Goal: Task Accomplishment & Management: Manage account settings

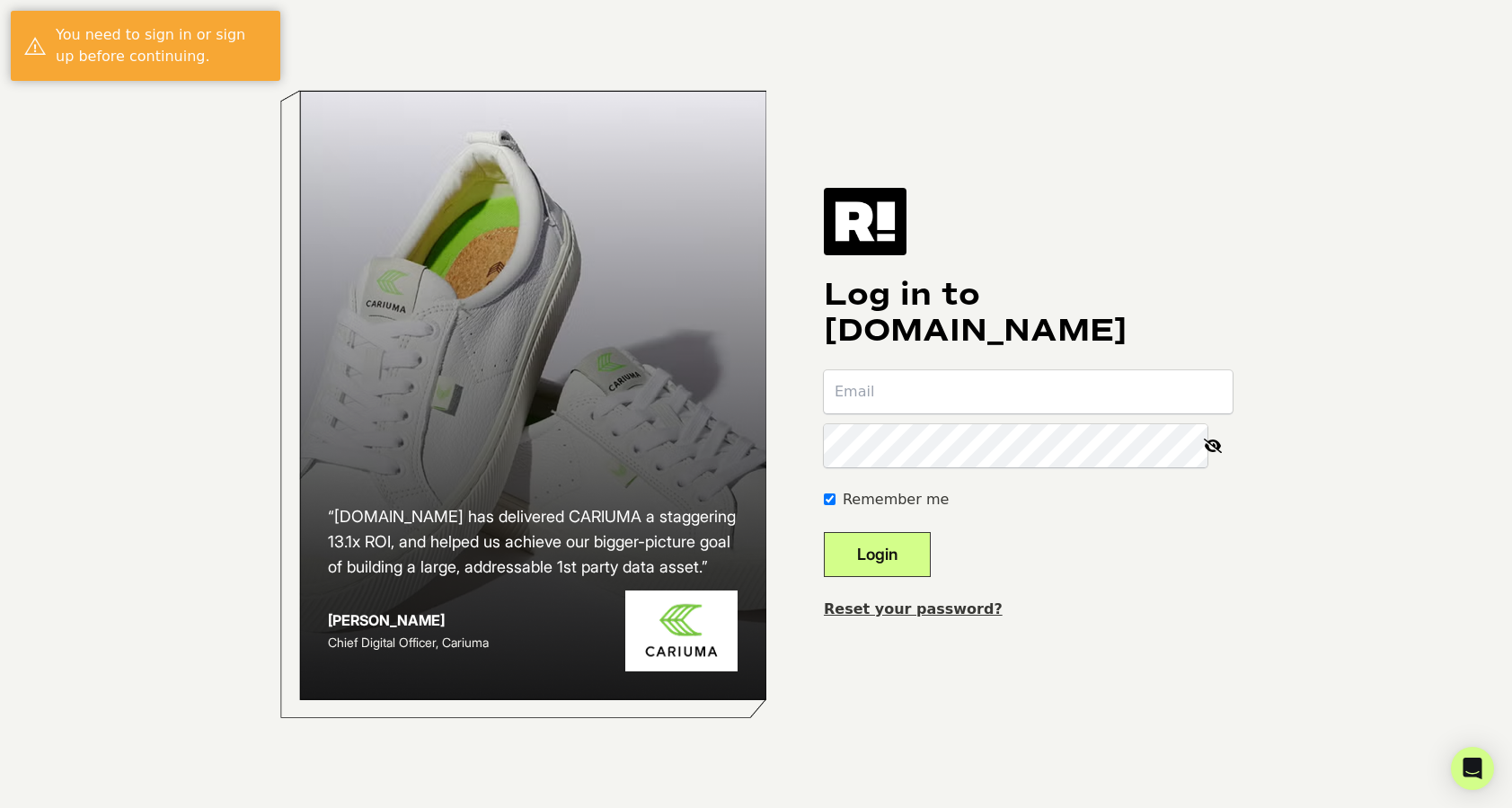
type input "aferraro@donajofitwear.com"
click at [902, 553] on button "Login" at bounding box center [877, 554] width 107 height 45
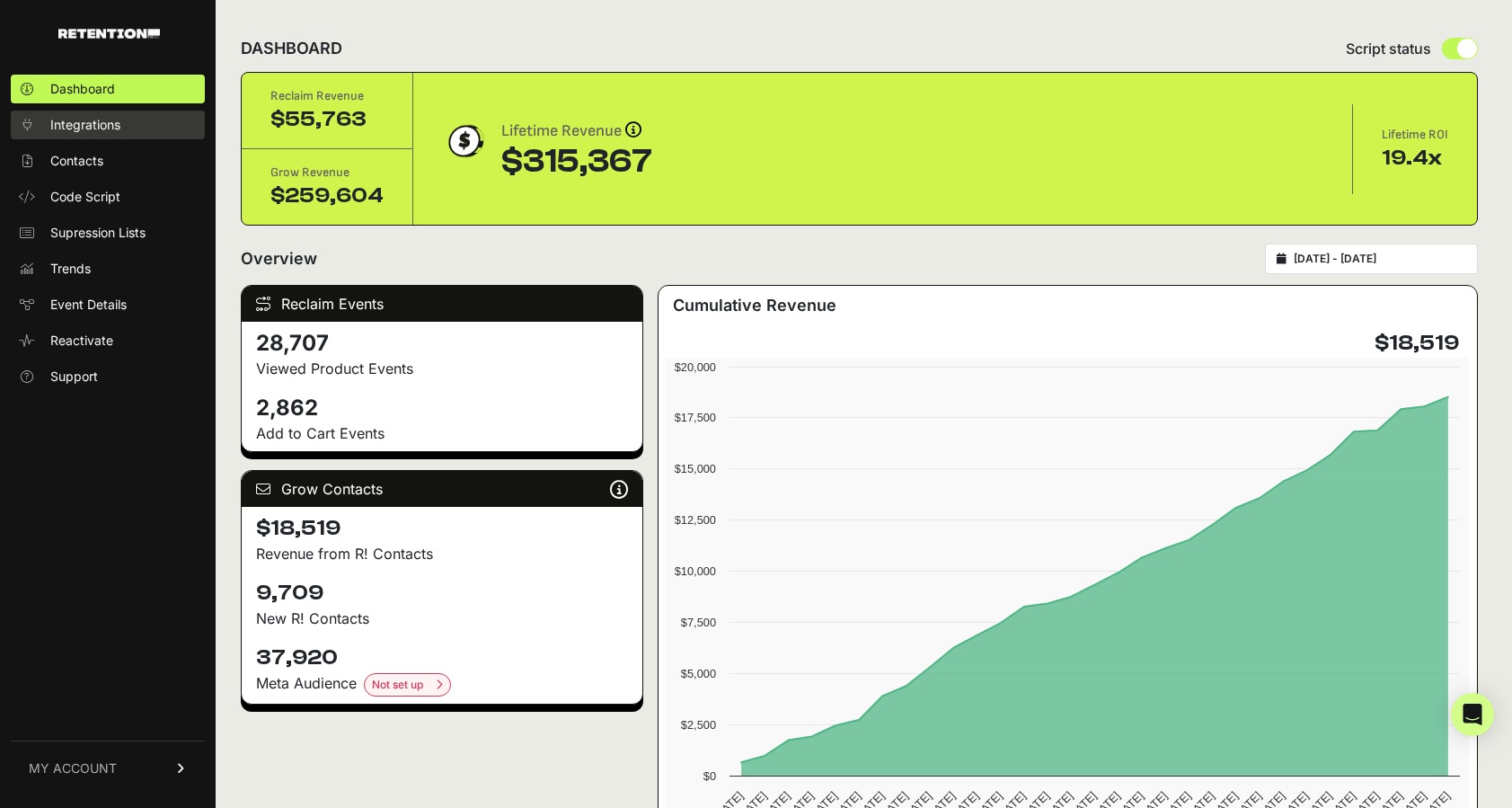
click at [103, 124] on span "Integrations" at bounding box center [85, 124] width 70 height 18
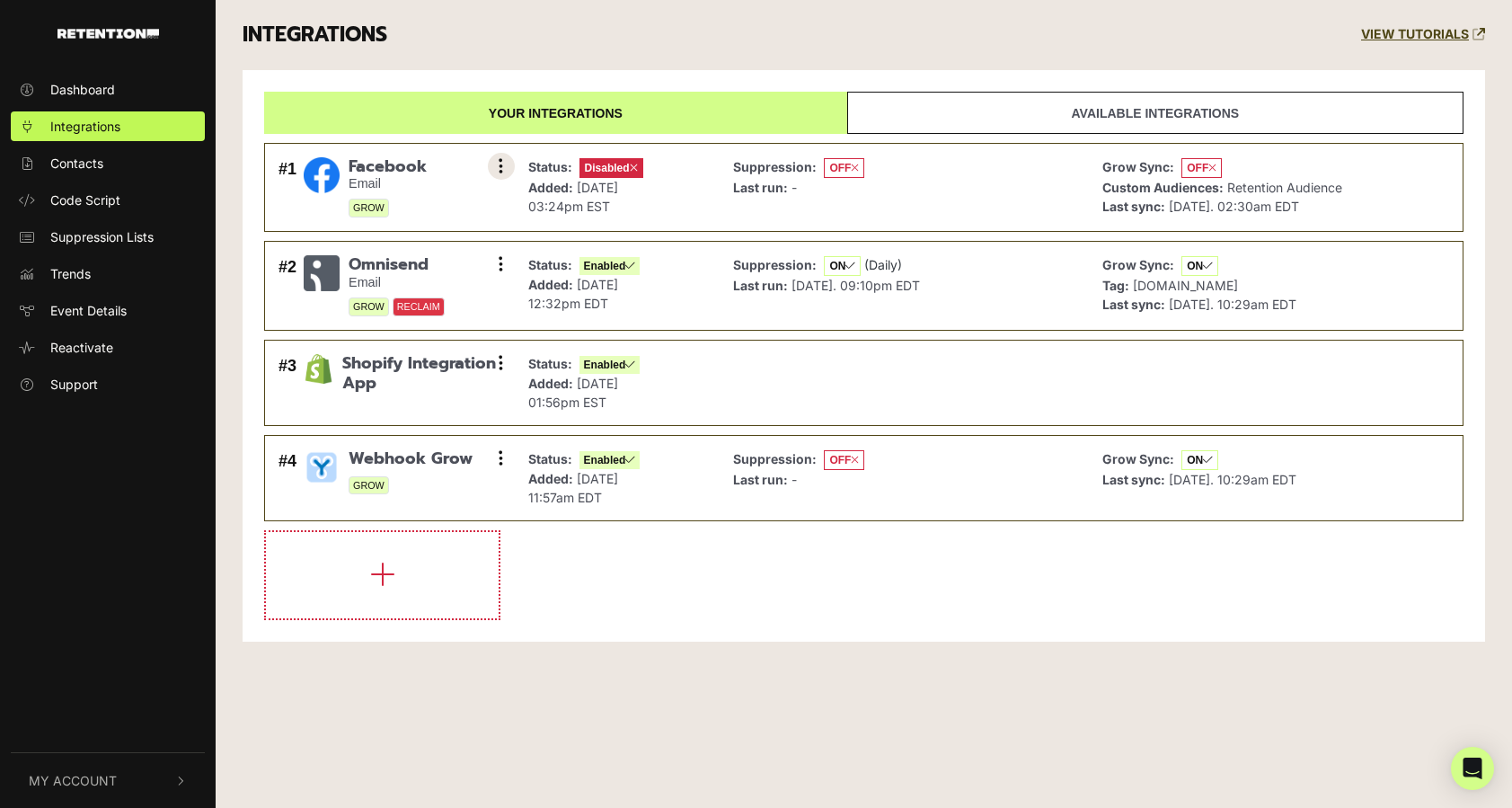
click at [499, 157] on icon at bounding box center [501, 166] width 5 height 18
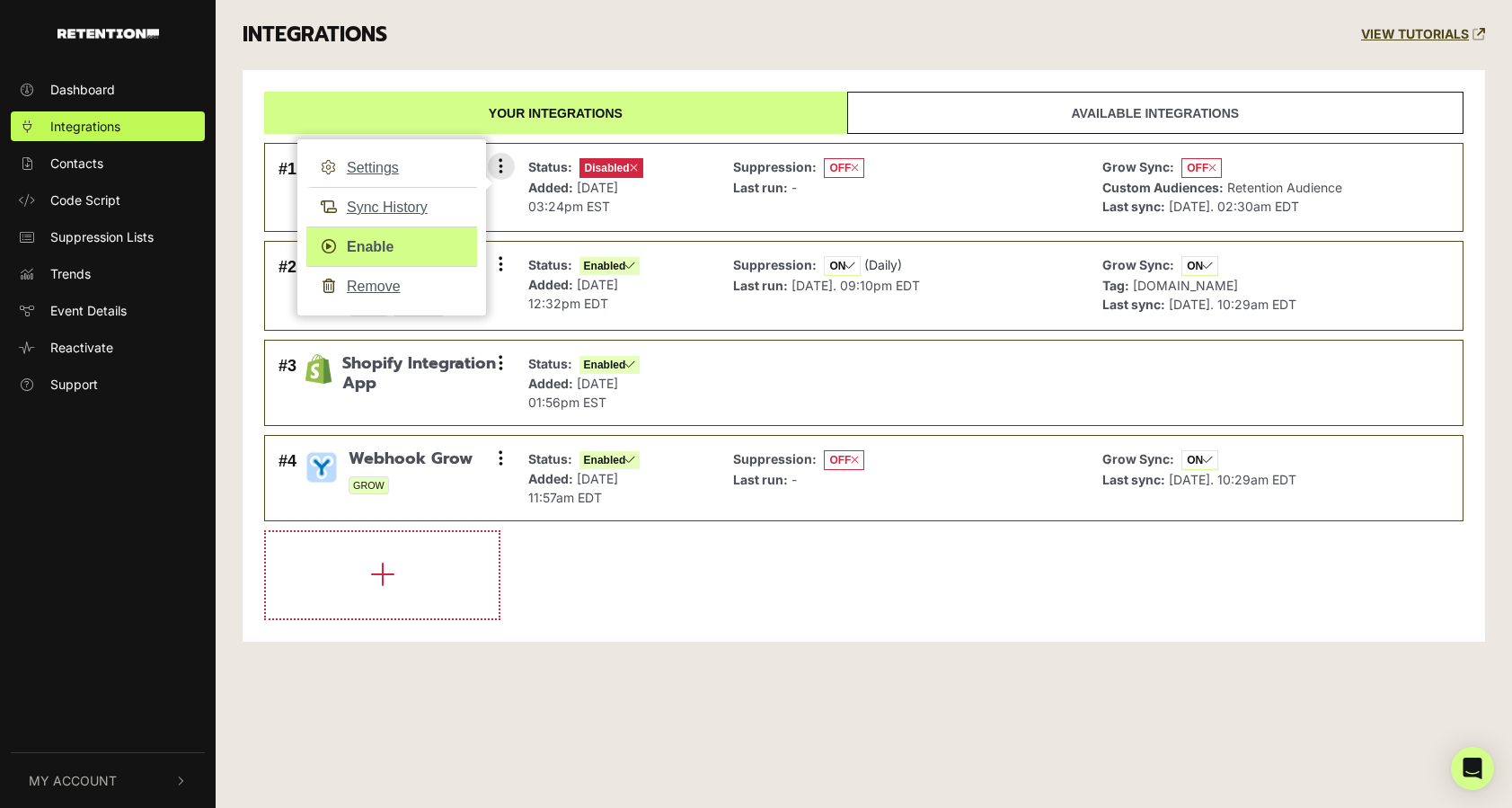
click at [374, 246] on link "Enable" at bounding box center [391, 246] width 171 height 41
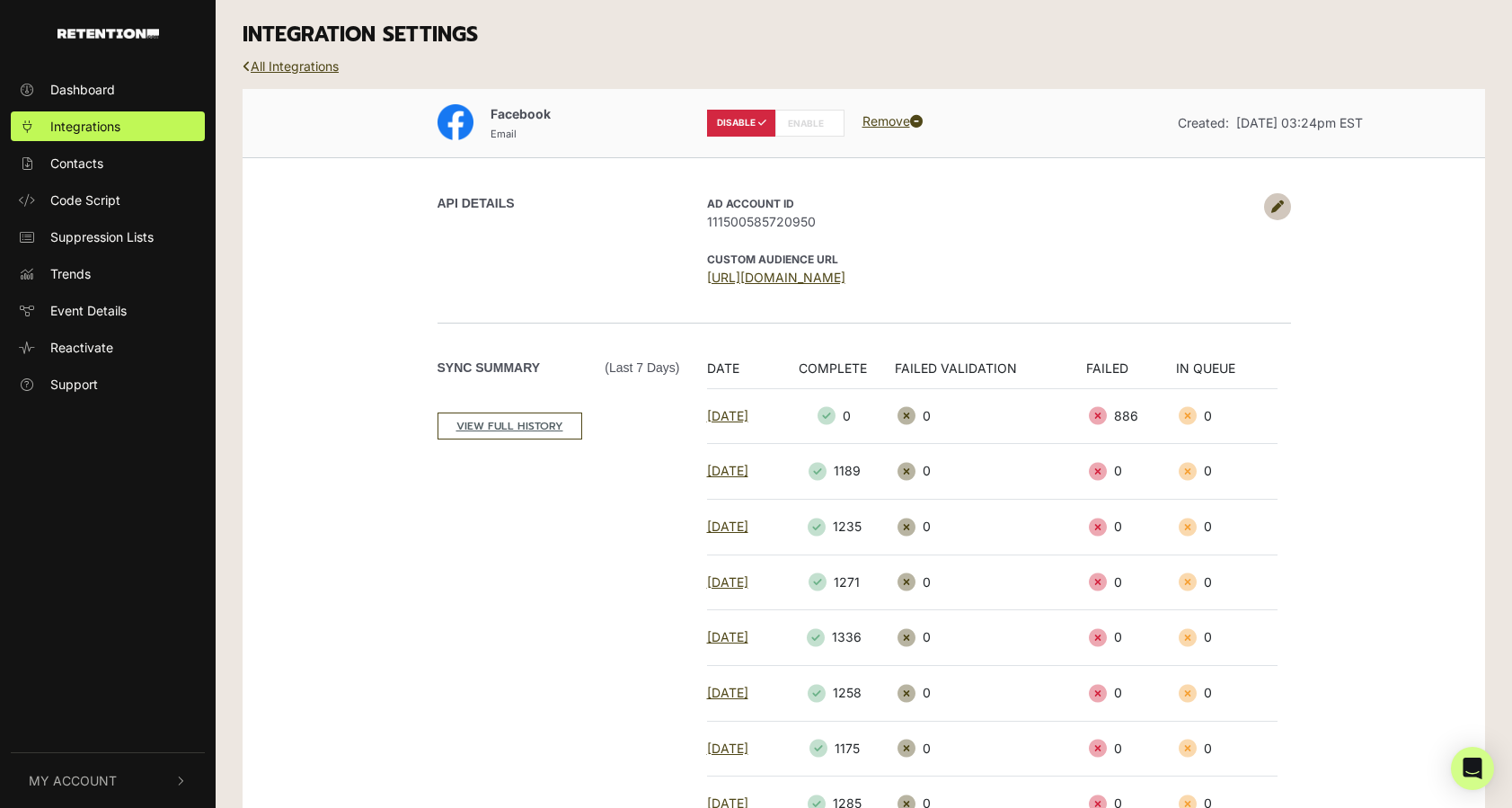
click at [805, 120] on label "ENABLE" at bounding box center [810, 123] width 69 height 27
click at [312, 66] on link "All Integrations" at bounding box center [290, 66] width 96 height 15
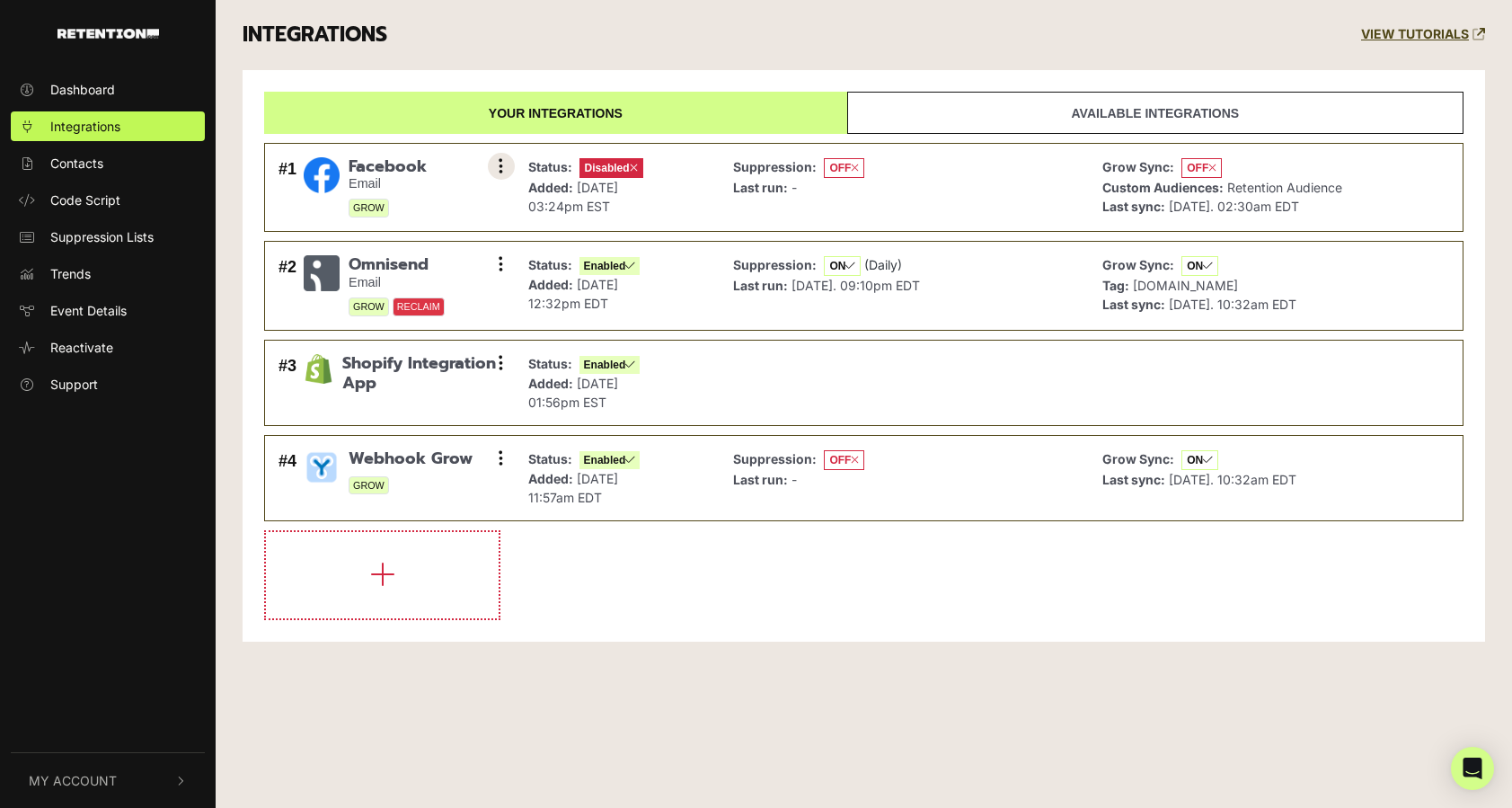
click at [502, 164] on icon at bounding box center [501, 166] width 5 height 18
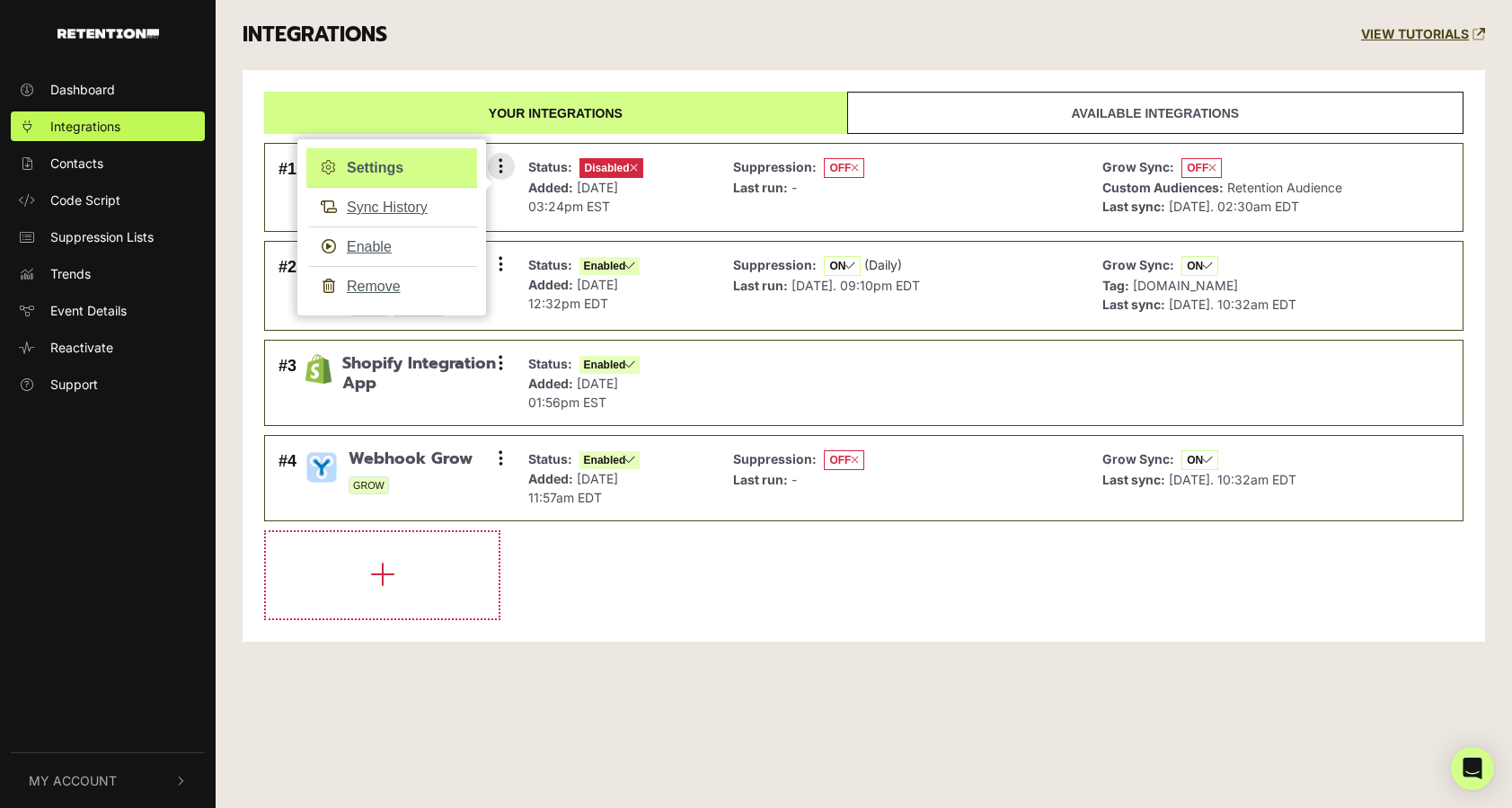
click at [386, 163] on link "Settings" at bounding box center [391, 168] width 171 height 40
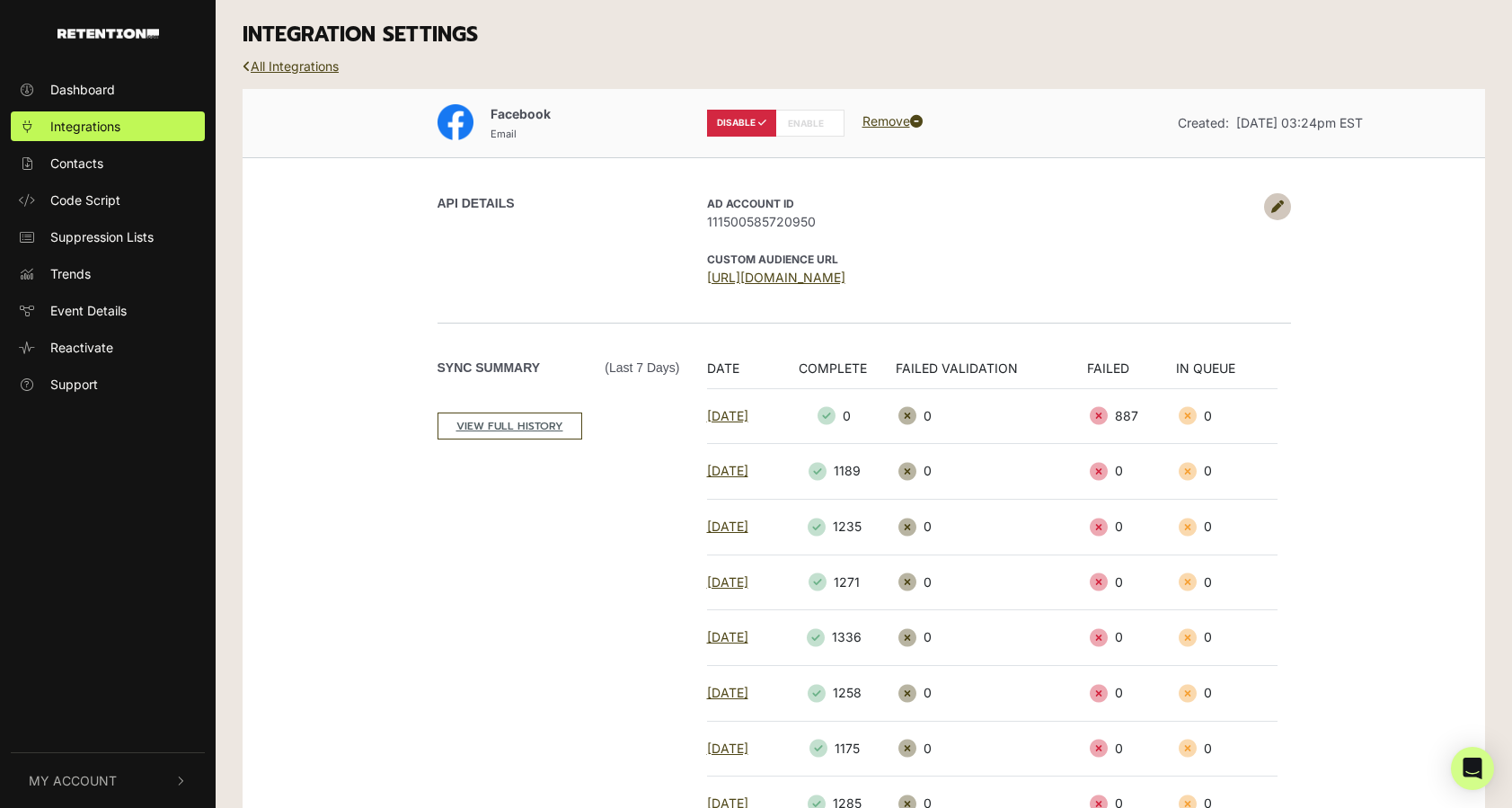
click at [1283, 204] on icon at bounding box center [1277, 206] width 12 height 12
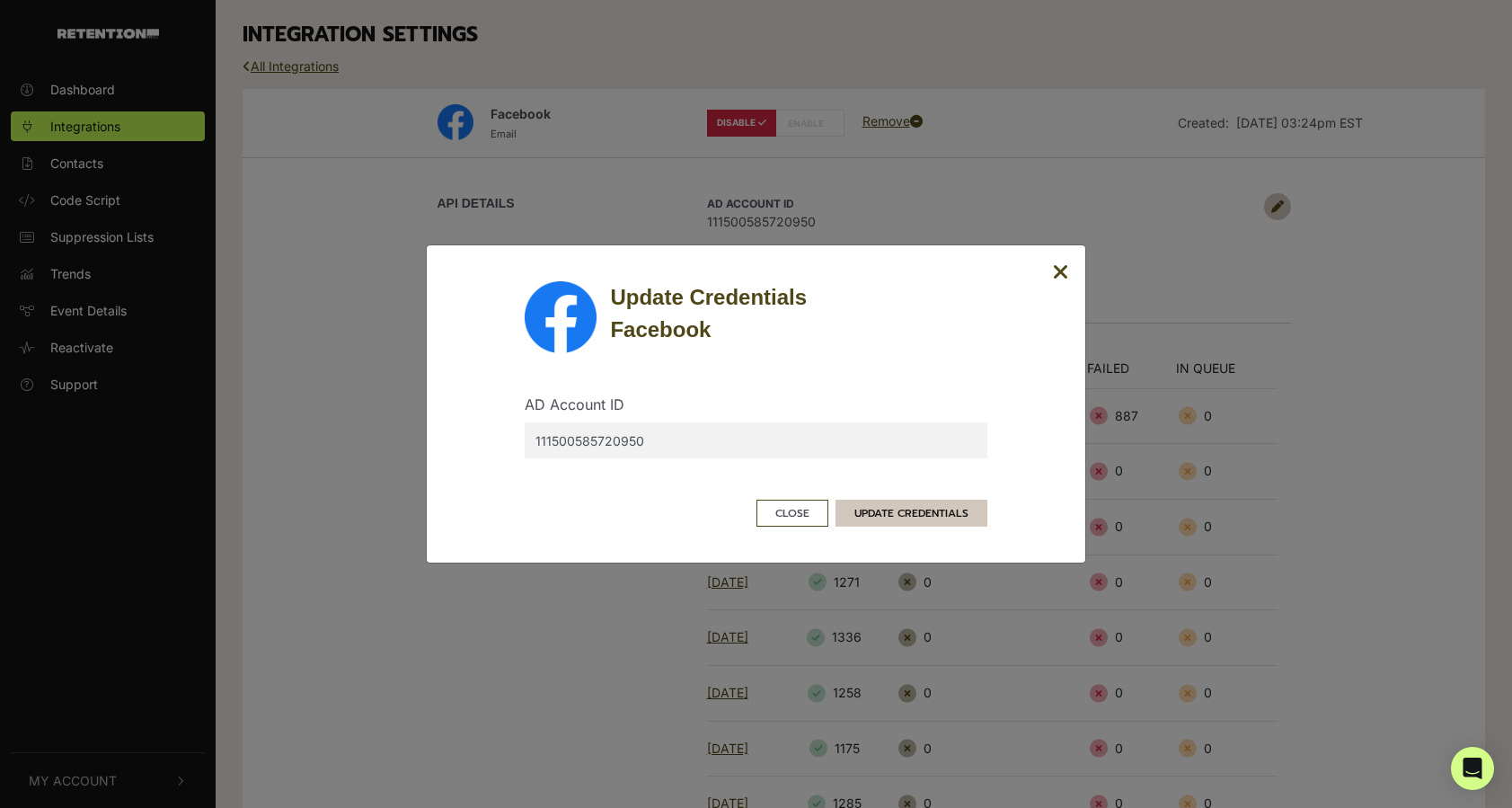
click at [909, 511] on button "UPDATE CREDENTIALS" at bounding box center [911, 513] width 152 height 27
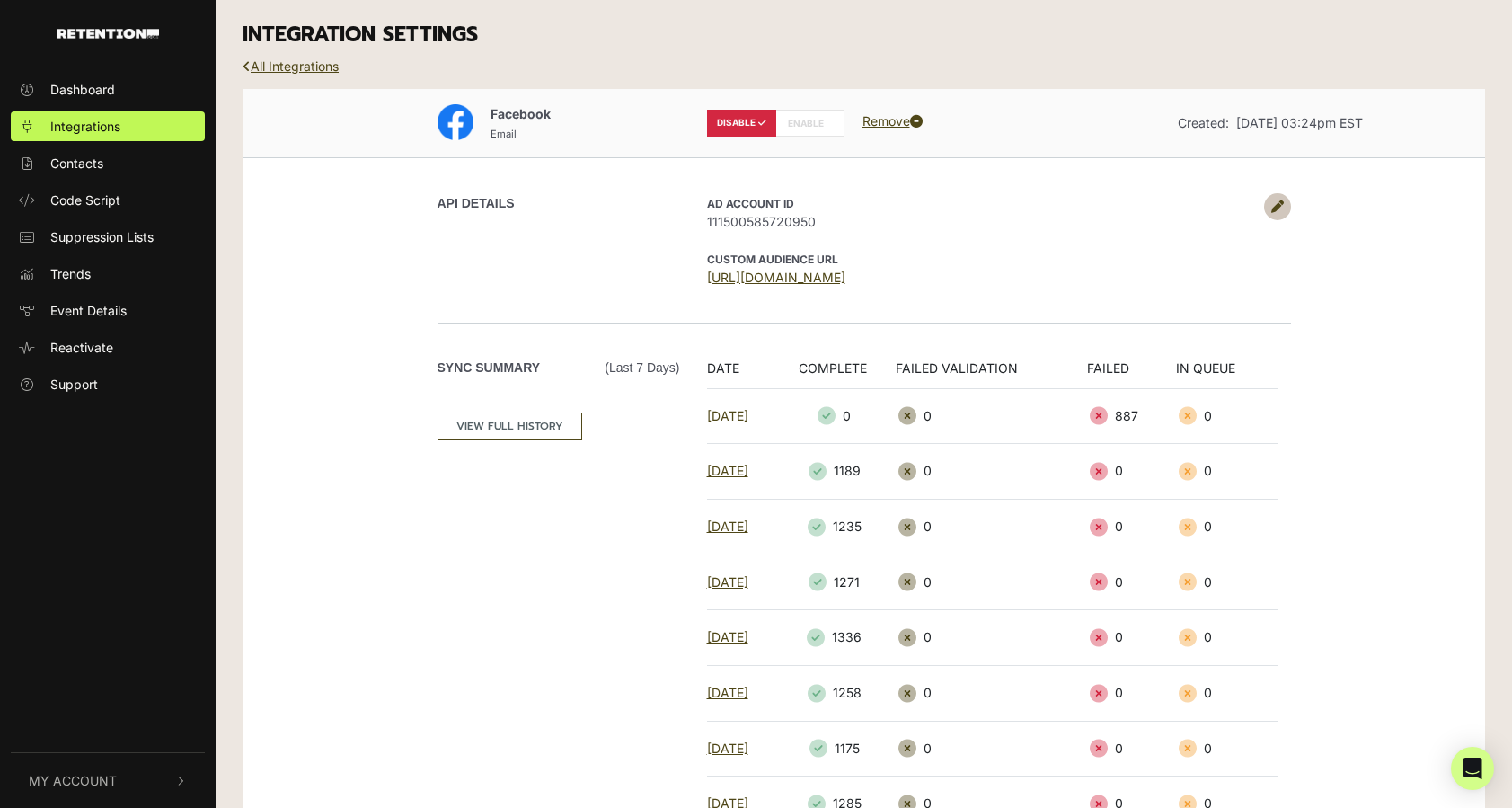
click at [743, 116] on label "DISABLE" at bounding box center [741, 123] width 69 height 27
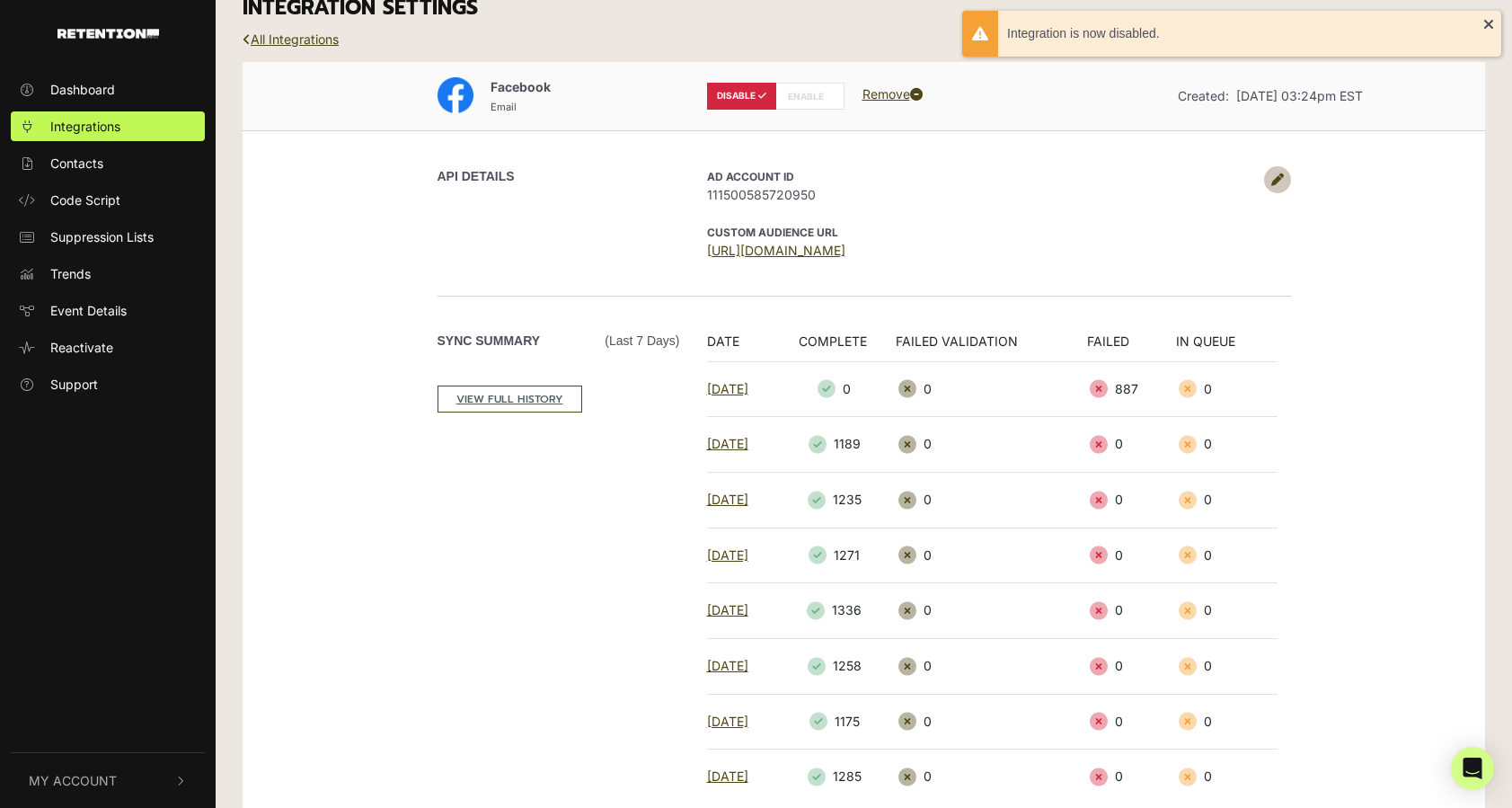
scroll to position [41, 0]
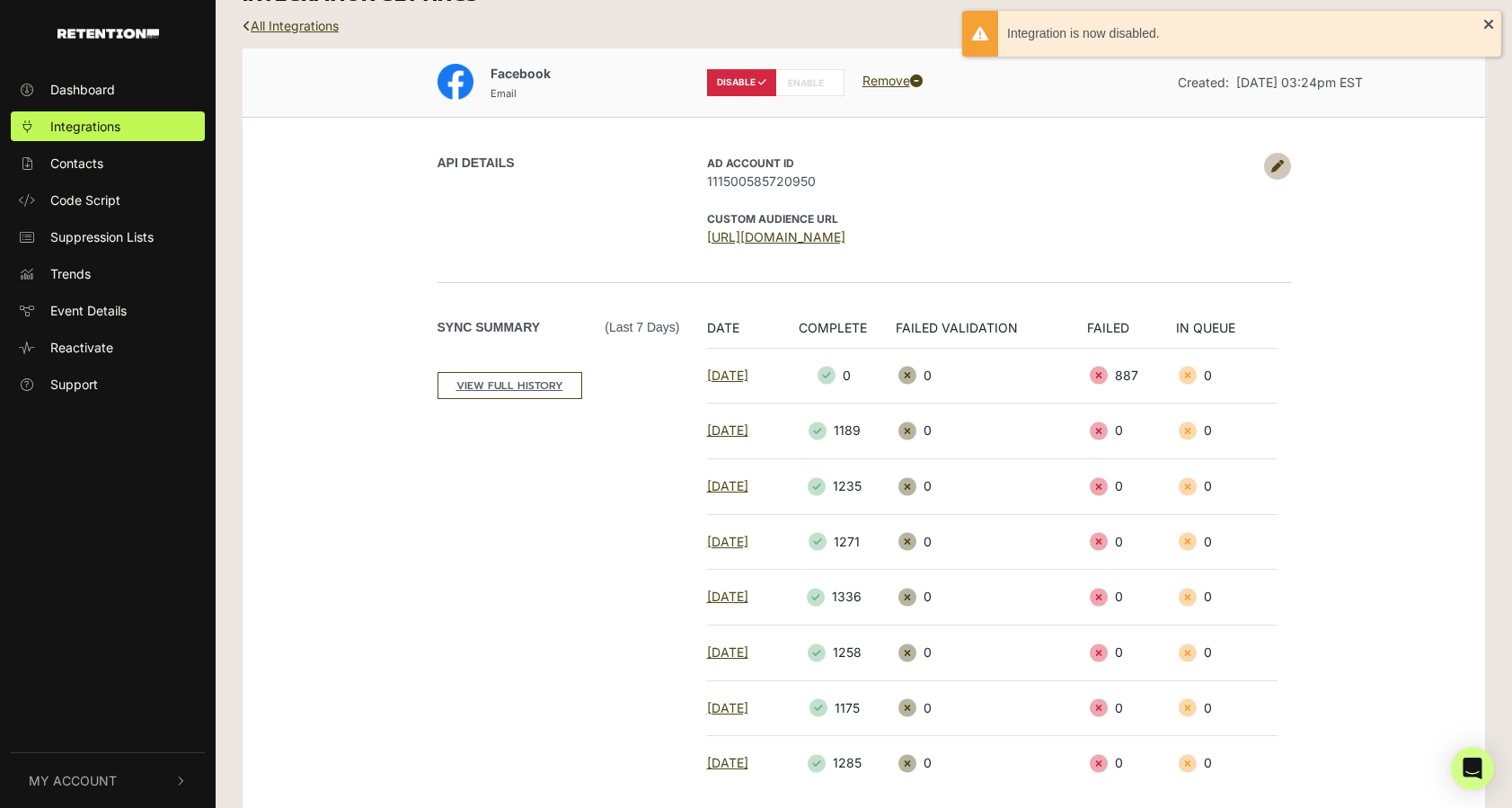
click at [1277, 162] on icon at bounding box center [1277, 166] width 12 height 12
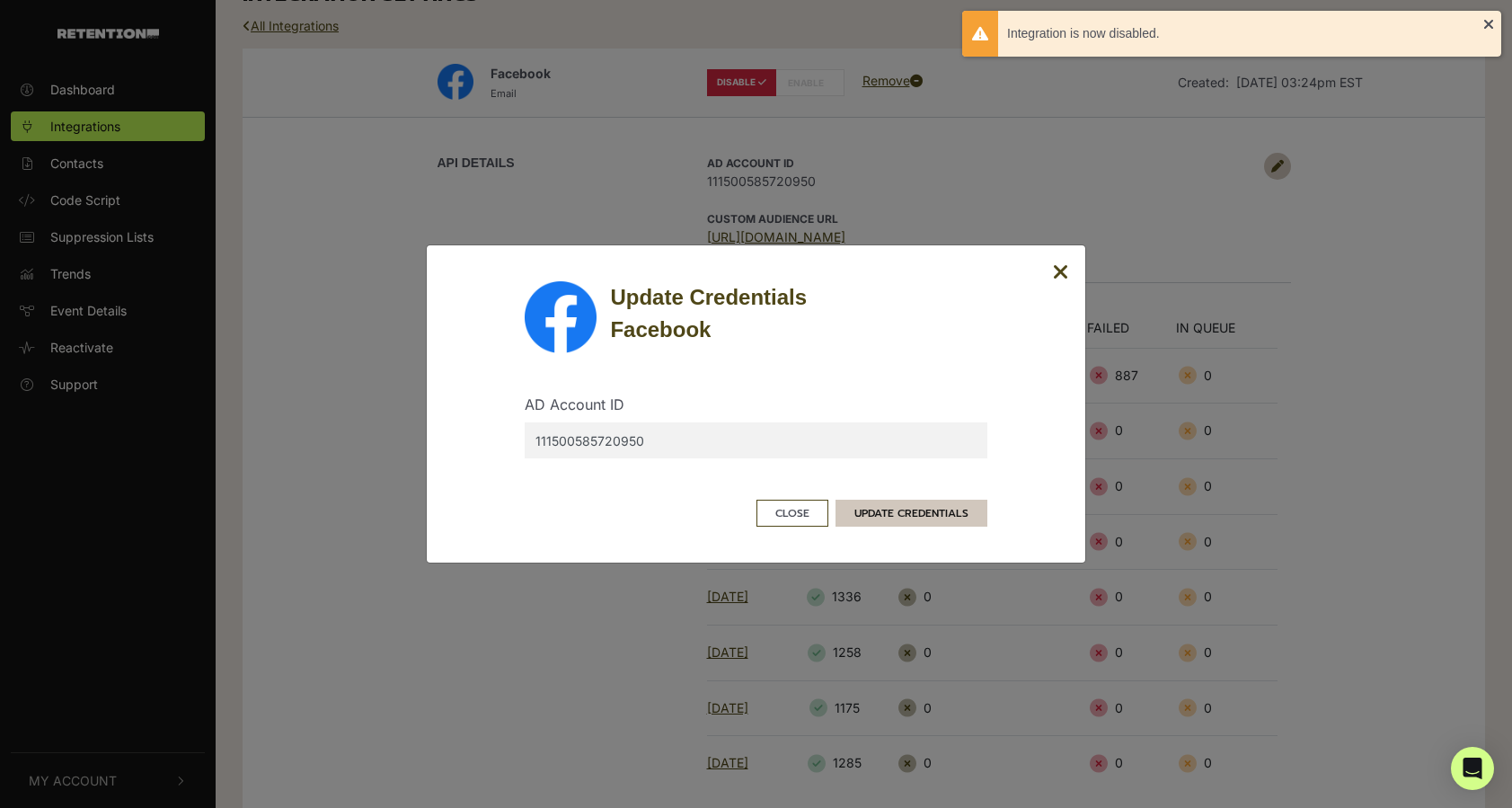
click at [906, 510] on button "UPDATE CREDENTIALS" at bounding box center [911, 513] width 152 height 27
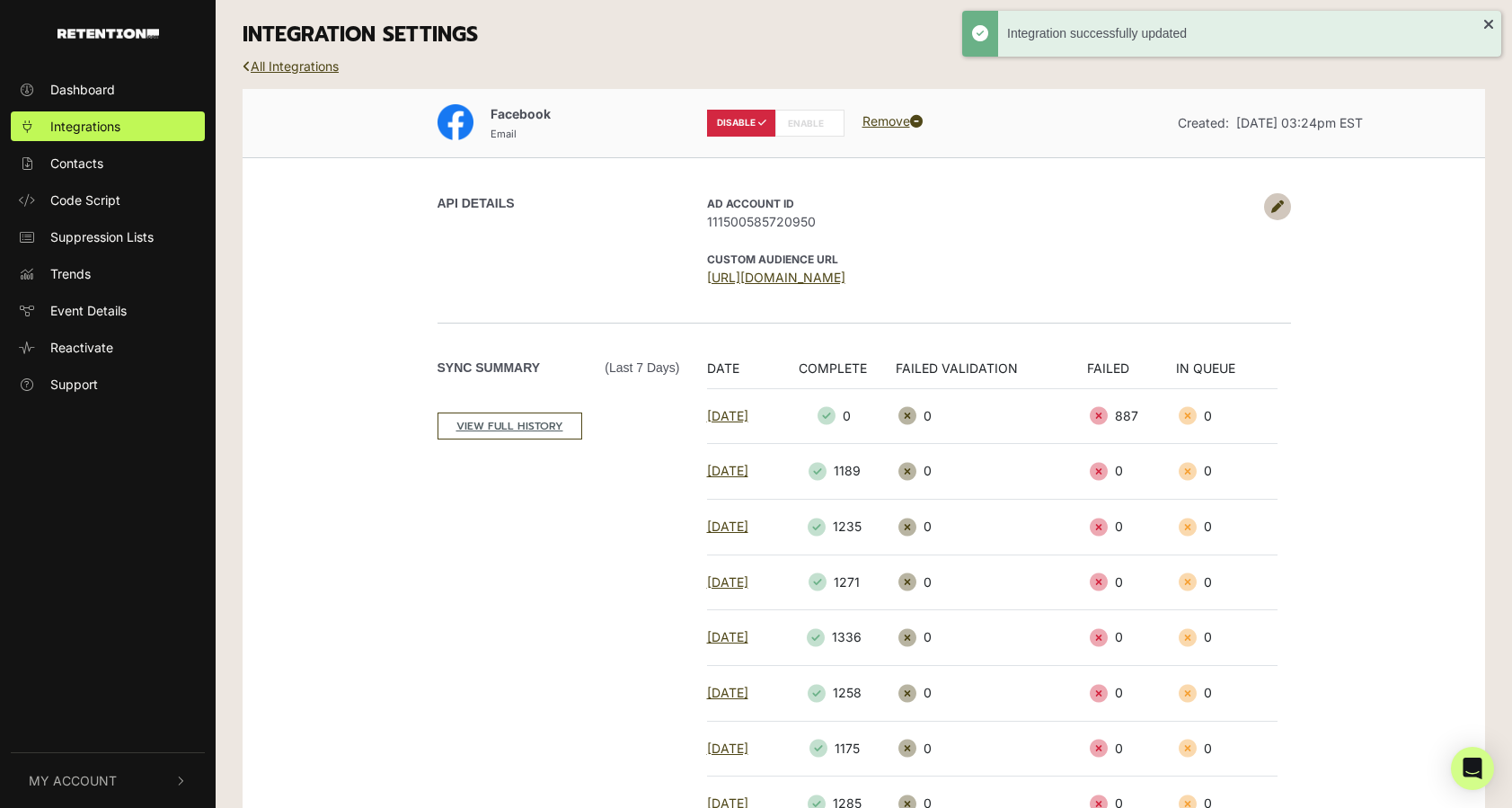
click at [810, 115] on label "ENABLE" at bounding box center [810, 123] width 69 height 27
radio input "false"
radio input "true"
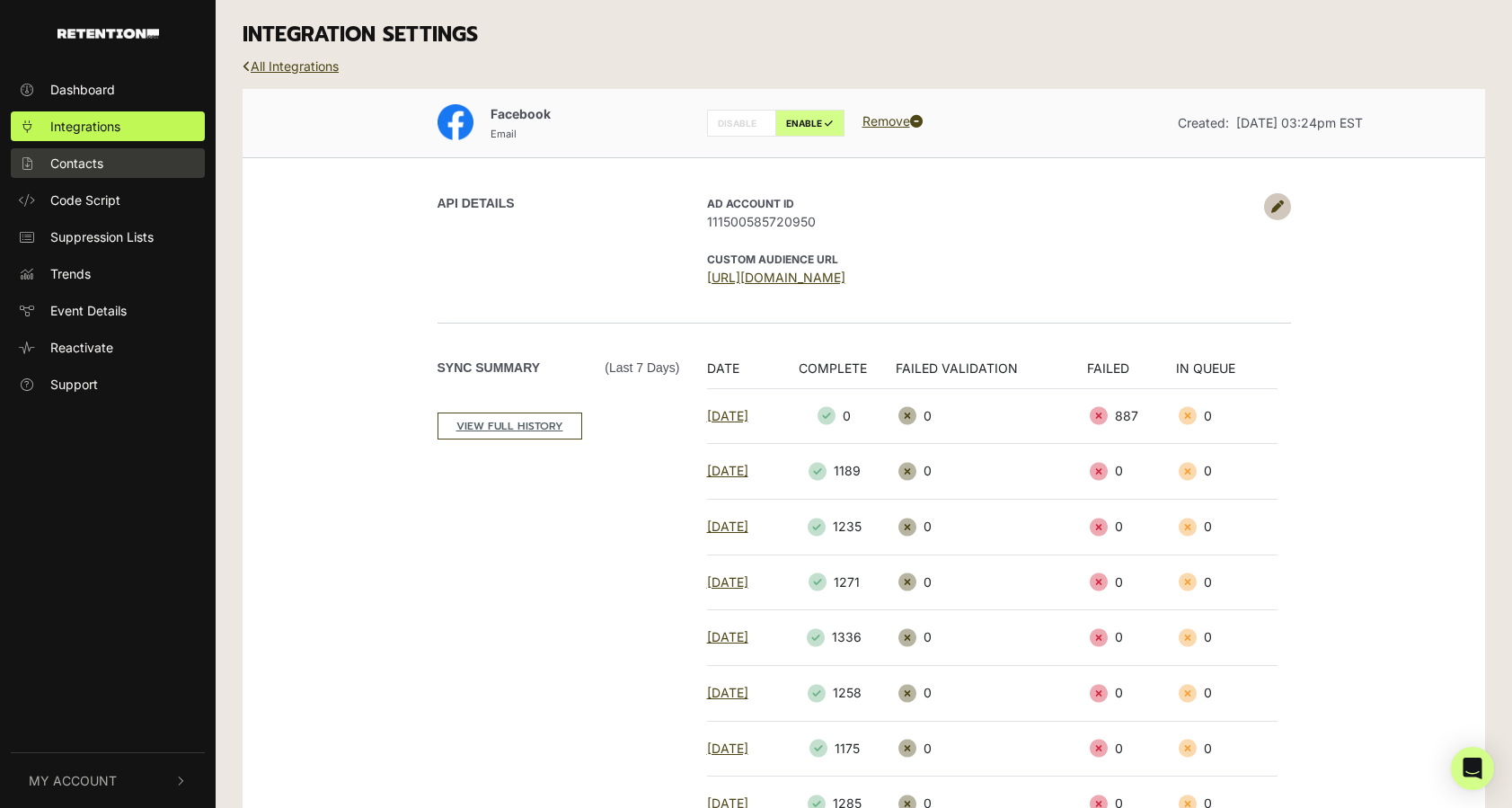
click at [90, 163] on span "Contacts" at bounding box center [76, 163] width 53 height 19
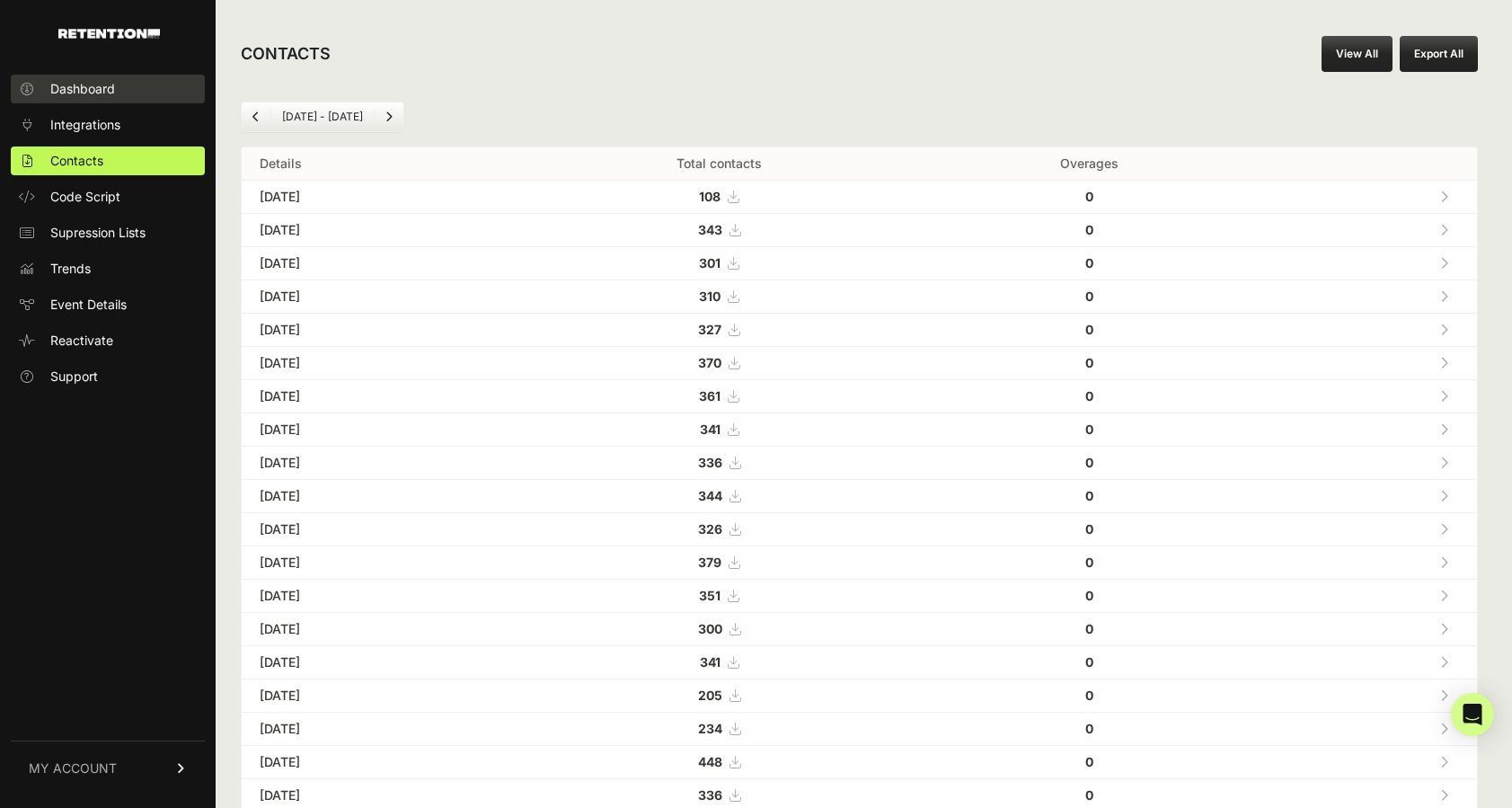
click at [84, 90] on span "Dashboard" at bounding box center [82, 89] width 65 height 18
click at [107, 83] on span "Dashboard" at bounding box center [82, 89] width 65 height 18
